Goal: Transaction & Acquisition: Purchase product/service

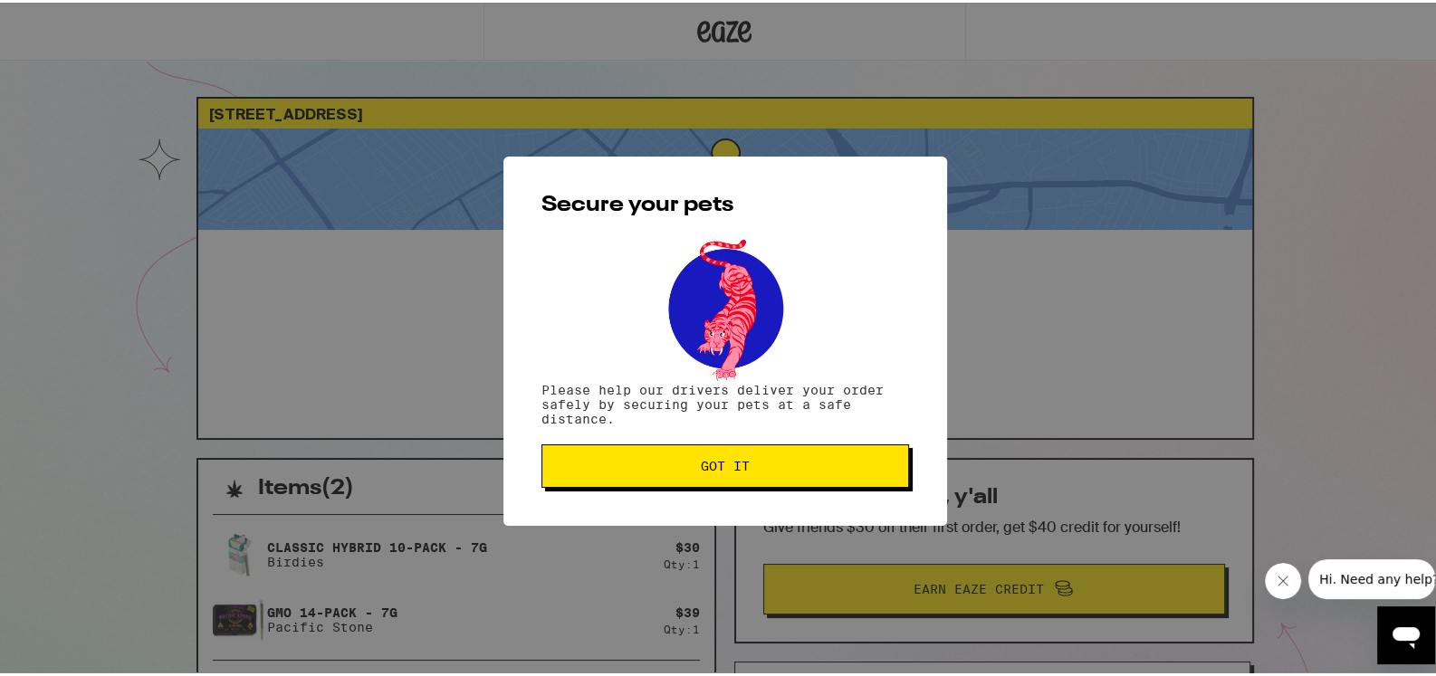
click at [670, 492] on div "Secure your pets Please help our drivers deliver your order safely by securing …" at bounding box center [725, 338] width 444 height 369
click at [674, 483] on button "Got it" at bounding box center [725, 463] width 368 height 43
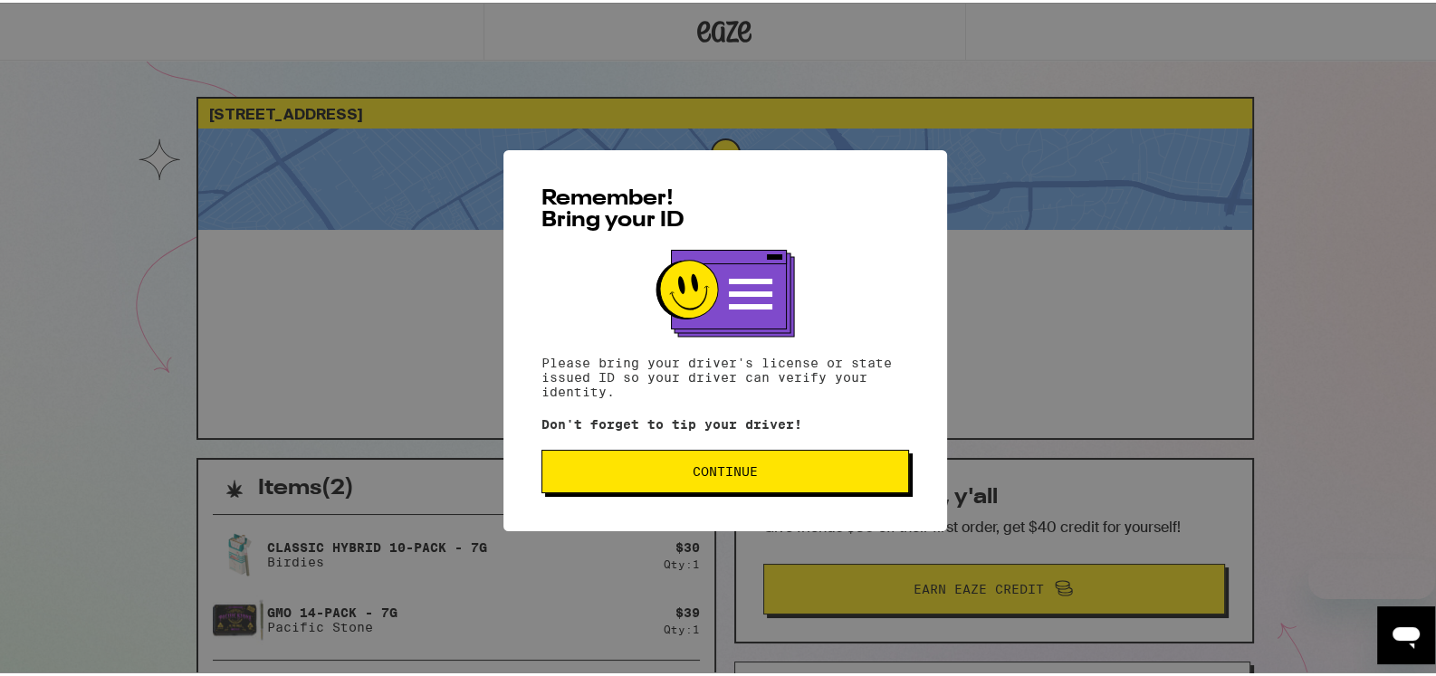
click at [688, 491] on button "Continue" at bounding box center [725, 468] width 368 height 43
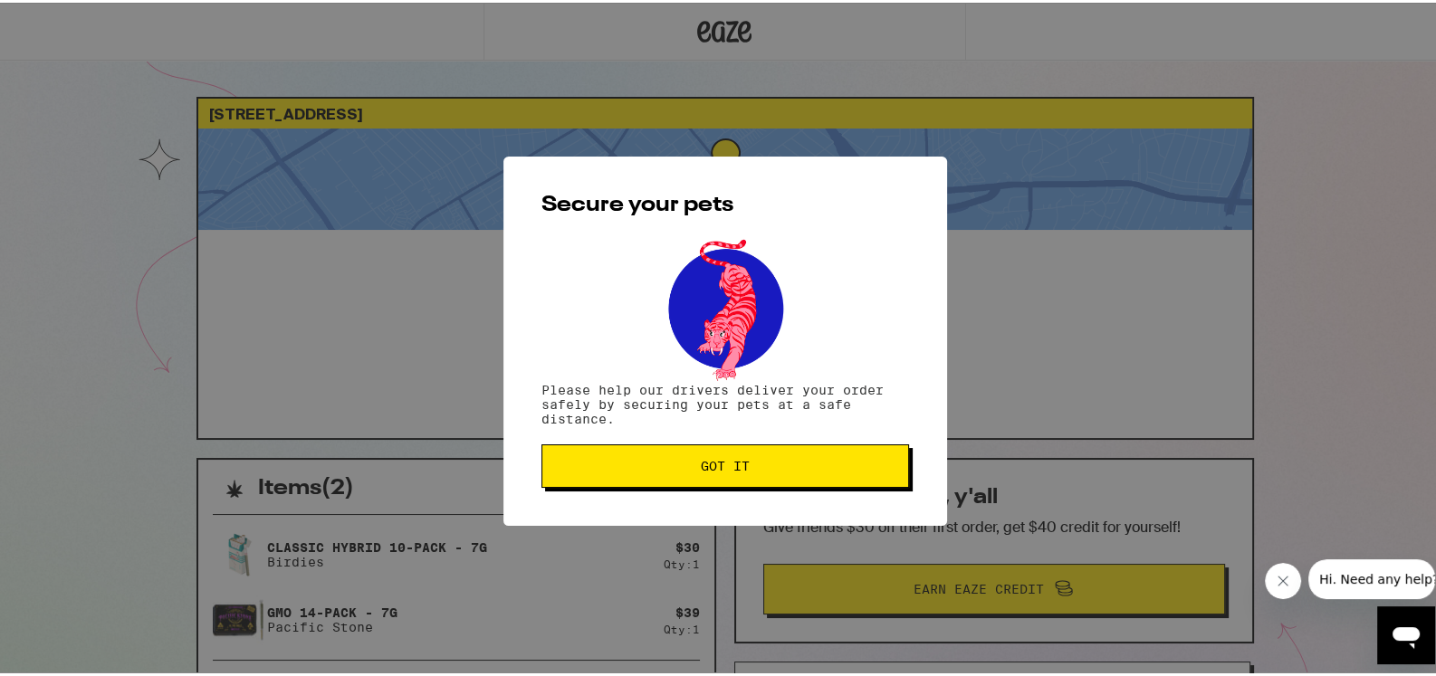
click at [701, 462] on span "Got it" at bounding box center [725, 463] width 49 height 13
